Goal: Task Accomplishment & Management: Complete application form

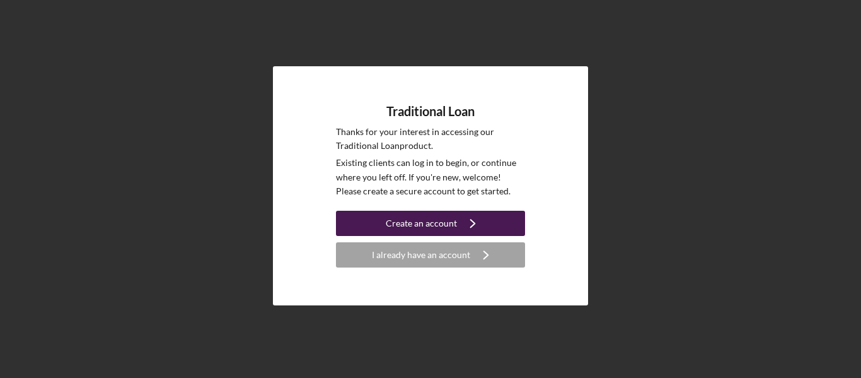
click at [476, 223] on icon "Icon/Navigate" at bounding box center [473, 223] width 32 height 32
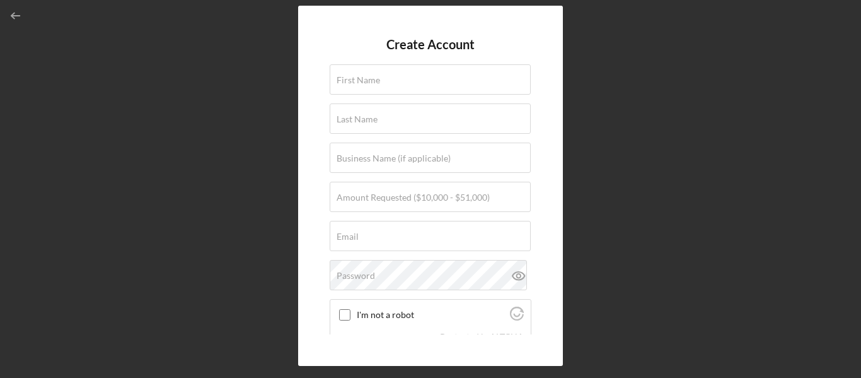
click at [661, 166] on div "Create Account First Name Last Name Business Name (if applicable) Amount Reques…" at bounding box center [430, 185] width 849 height 371
click at [3, 8] on icon "button" at bounding box center [16, 16] width 28 height 28
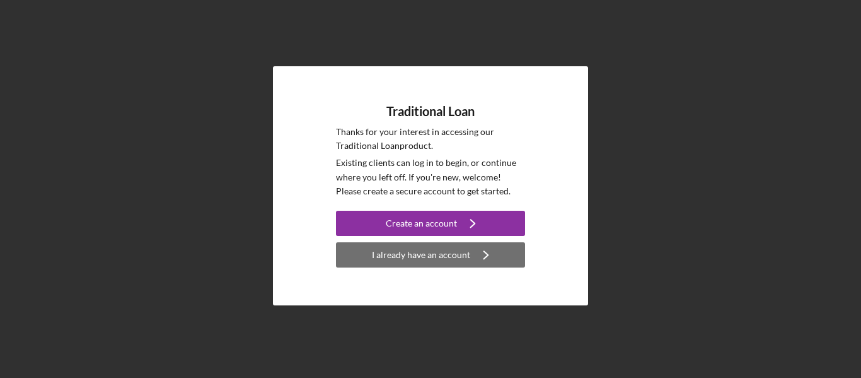
click at [453, 257] on div "I already have an account" at bounding box center [421, 254] width 98 height 25
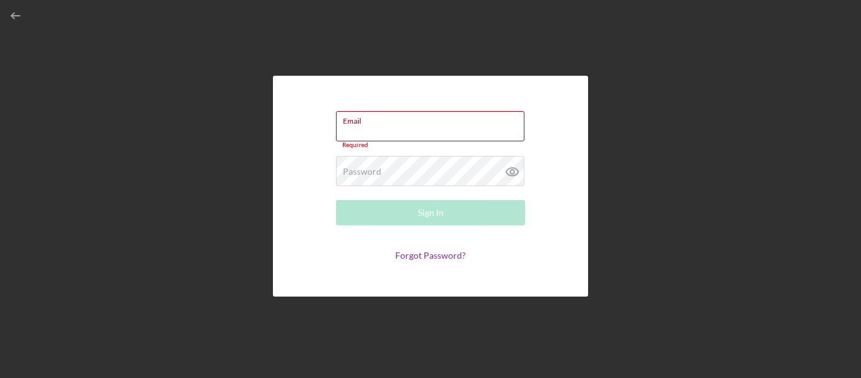
type input "[EMAIL_ADDRESS][DOMAIN_NAME]"
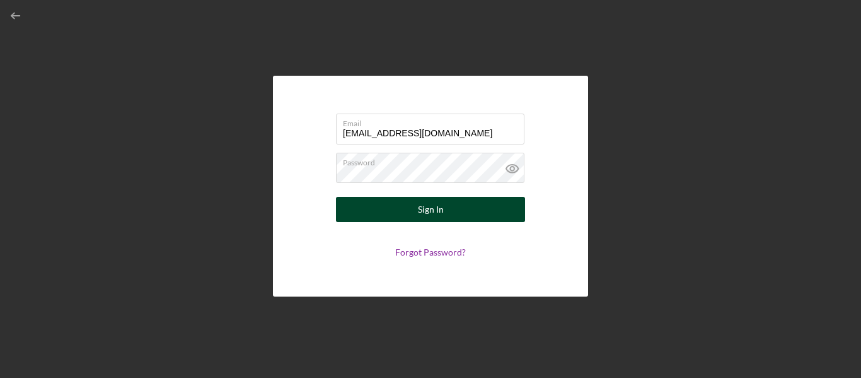
click at [470, 218] on button "Sign In" at bounding box center [430, 209] width 189 height 25
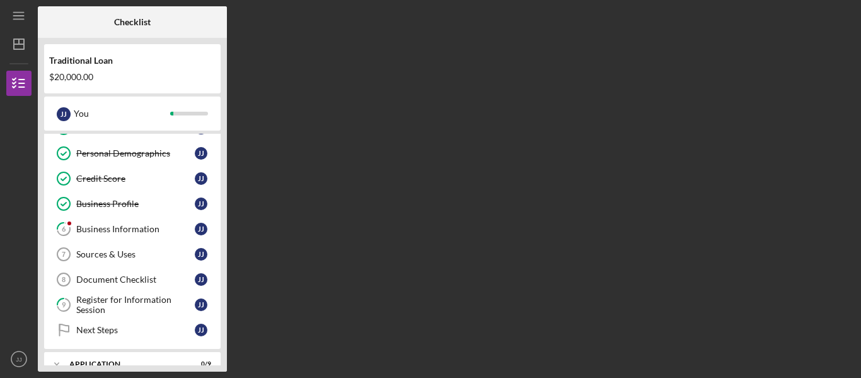
scroll to position [70, 0]
click at [116, 235] on link "6 Business Information J J" at bounding box center [132, 228] width 164 height 25
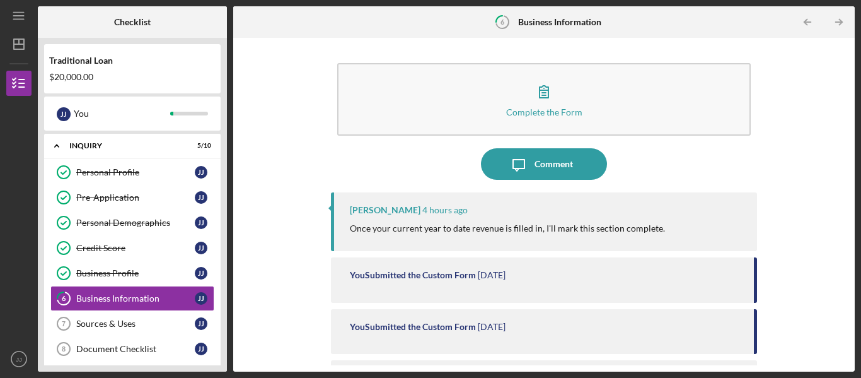
click at [860, 282] on div "Icon/Menu 6 Business Information Checklist Traditional Loan $20,000.00 J J You …" at bounding box center [430, 189] width 861 height 378
